Goal: Book appointment/travel/reservation

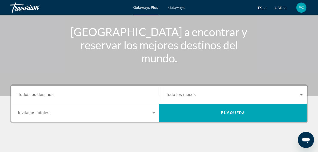
scroll to position [61, 0]
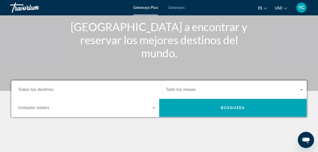
click at [52, 91] on span "Todos los destinos" at bounding box center [36, 89] width 36 height 4
click at [52, 91] on input "Destination Todos los destinos" at bounding box center [86, 90] width 137 height 6
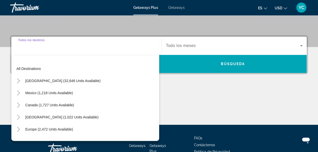
scroll to position [123, 0]
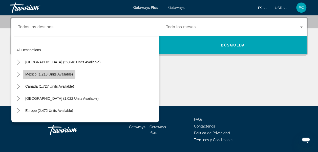
click at [61, 75] on span "Mexico (1,218 units available)" at bounding box center [49, 74] width 48 height 4
type input "**********"
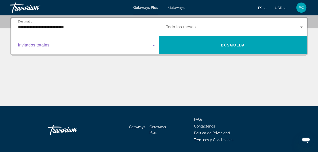
click at [153, 45] on icon "Search widget" at bounding box center [153, 45] width 3 height 1
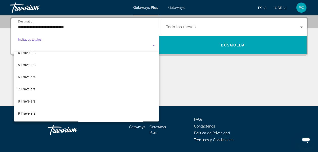
scroll to position [56, 0]
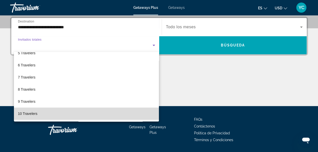
click at [89, 114] on mat-option "10 Travelers" at bounding box center [86, 114] width 145 height 12
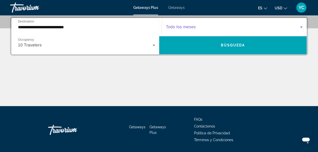
click at [196, 28] on span "Search widget" at bounding box center [233, 27] width 134 height 6
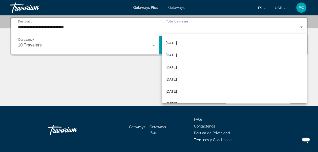
scroll to position [71, 0]
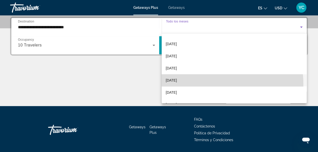
click at [215, 84] on mat-option "[DATE]" at bounding box center [234, 80] width 145 height 12
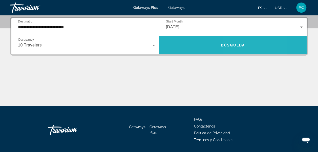
click at [234, 44] on span "Búsqueda" at bounding box center [232, 45] width 24 height 4
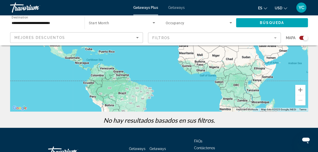
scroll to position [128, 0]
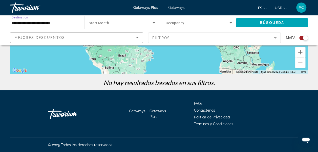
click at [50, 21] on input "**********" at bounding box center [45, 23] width 66 height 6
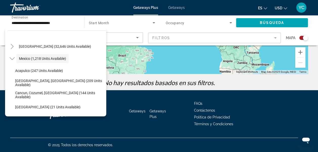
scroll to position [10, 0]
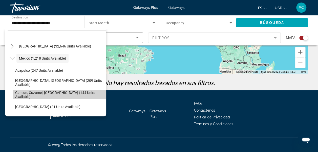
click at [74, 93] on span "Cancun, Cozumel, [GEOGRAPHIC_DATA] (144 units available)" at bounding box center [59, 95] width 88 height 8
type input "**********"
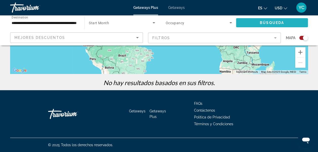
click at [286, 23] on span "Search widget" at bounding box center [272, 23] width 72 height 12
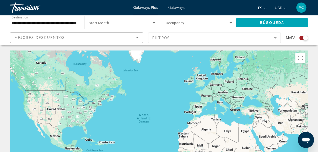
click at [180, 9] on span "Getaways" at bounding box center [176, 8] width 16 height 4
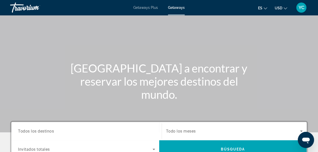
scroll to position [40, 0]
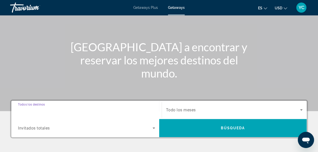
click at [74, 112] on input "Destination Todos los destinos" at bounding box center [86, 110] width 137 height 6
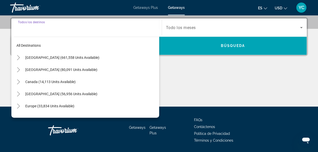
scroll to position [123, 0]
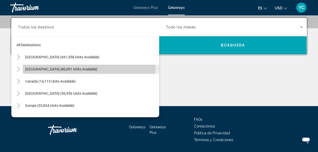
click at [79, 70] on span "Search widget" at bounding box center [91, 69] width 136 height 12
type input "**********"
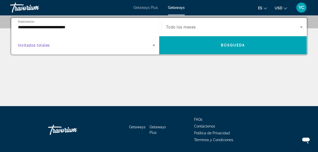
click at [153, 46] on icon "Search widget" at bounding box center [154, 45] width 6 height 6
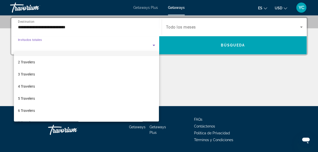
scroll to position [56, 0]
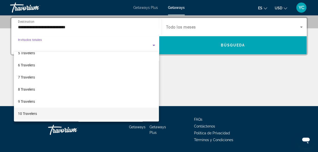
click at [144, 116] on mat-option "10 Travelers" at bounding box center [86, 114] width 145 height 12
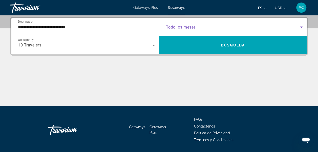
click at [304, 27] on icon "Search widget" at bounding box center [301, 27] width 6 height 6
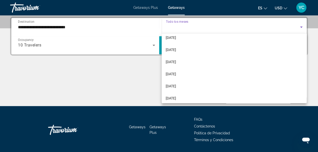
scroll to position [104, 0]
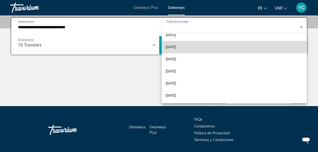
click at [255, 49] on mat-option "[DATE]" at bounding box center [234, 47] width 145 height 12
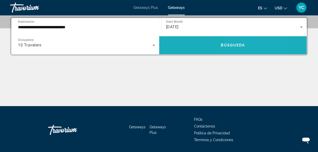
click at [255, 49] on span "Search widget" at bounding box center [233, 45] width 148 height 12
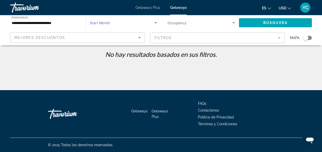
click at [156, 23] on icon "Search widget" at bounding box center [155, 23] width 6 height 6
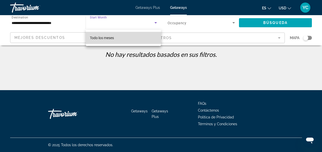
click at [145, 38] on mat-option "Todo los meses" at bounding box center [123, 38] width 75 height 12
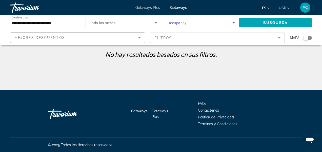
click at [233, 24] on icon "Search widget" at bounding box center [233, 23] width 6 height 6
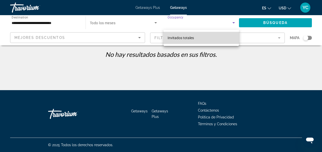
click at [224, 40] on mat-option "Invitados totales" at bounding box center [200, 38] width 75 height 12
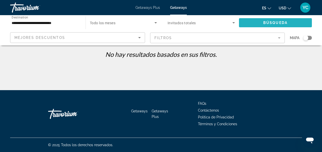
click at [273, 21] on span "Búsqueda" at bounding box center [275, 23] width 24 height 4
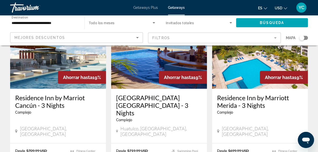
scroll to position [610, 0]
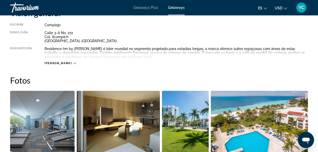
scroll to position [263, 0]
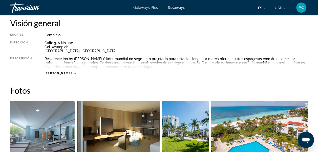
click at [147, 8] on span "Getaways Plus" at bounding box center [145, 8] width 25 height 4
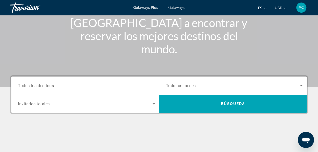
scroll to position [71, 0]
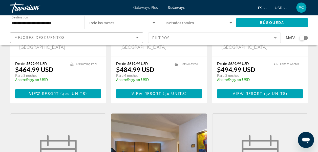
scroll to position [266, 0]
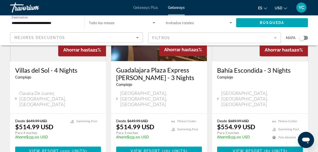
click at [30, 22] on input "**********" at bounding box center [45, 23] width 66 height 6
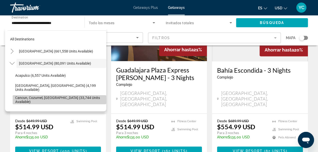
click at [89, 100] on span "Cancun, Cozumel, [GEOGRAPHIC_DATA] (33,744 units available)" at bounding box center [59, 100] width 88 height 8
type input "**********"
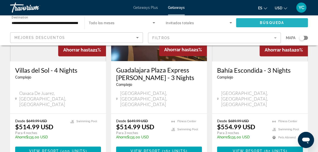
click at [270, 23] on span "Búsqueda" at bounding box center [272, 23] width 24 height 4
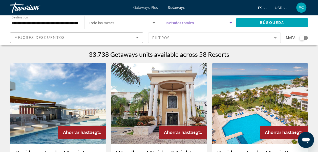
click at [231, 22] on icon "Search widget" at bounding box center [230, 22] width 3 height 1
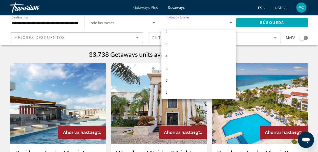
scroll to position [19, 0]
click at [217, 24] on div at bounding box center [159, 76] width 318 height 152
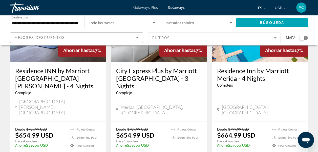
scroll to position [666, 0]
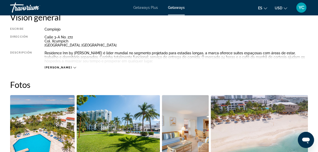
scroll to position [269, 0]
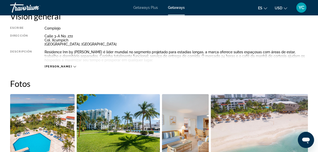
click at [56, 66] on span "[PERSON_NAME]" at bounding box center [57, 66] width 27 height 3
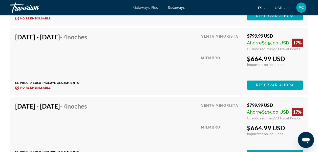
scroll to position [1794, 0]
